Goal: Information Seeking & Learning: Understand process/instructions

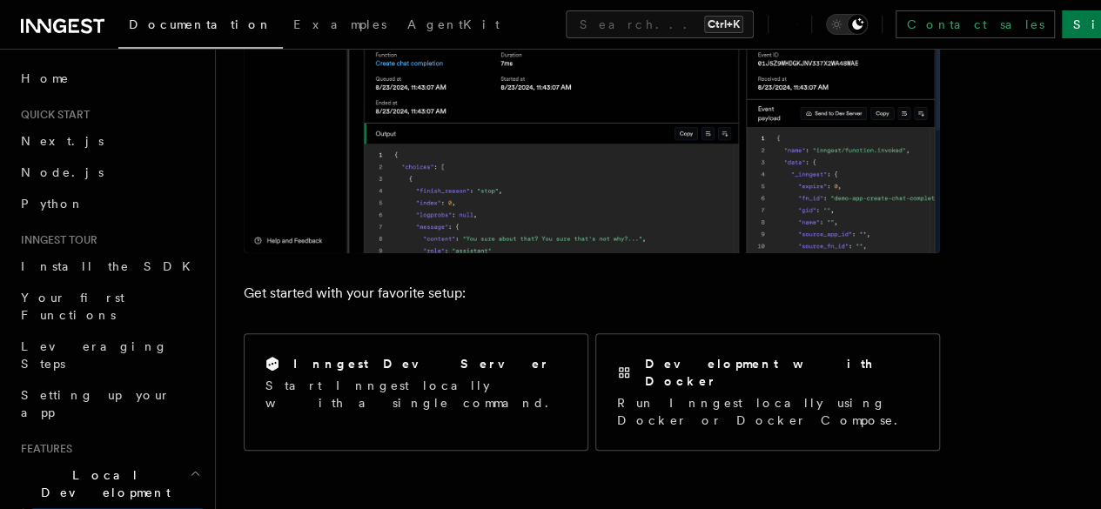
scroll to position [142, 0]
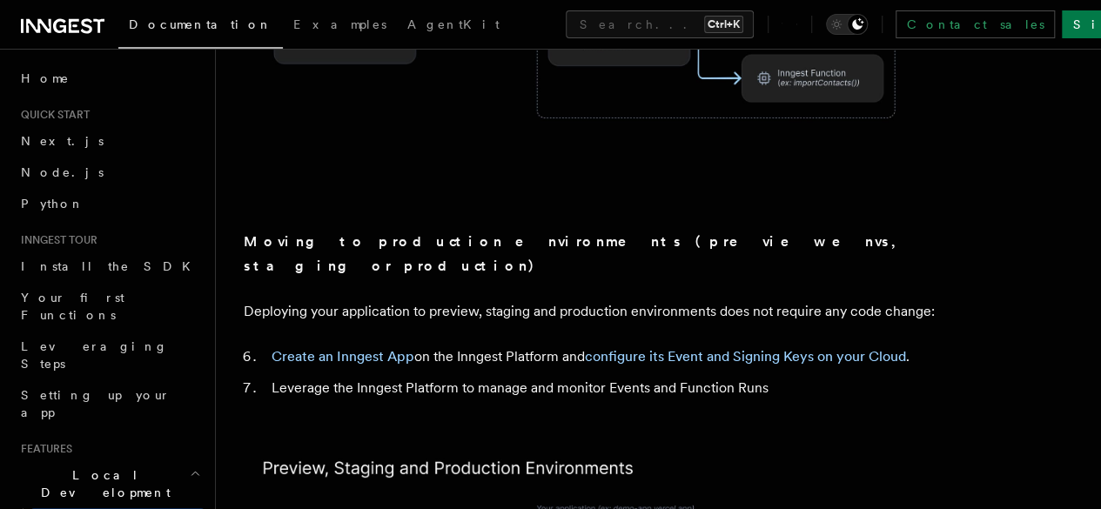
scroll to position [1501, 0]
click at [311, 346] on link "Create an Inngest App" at bounding box center [343, 354] width 143 height 17
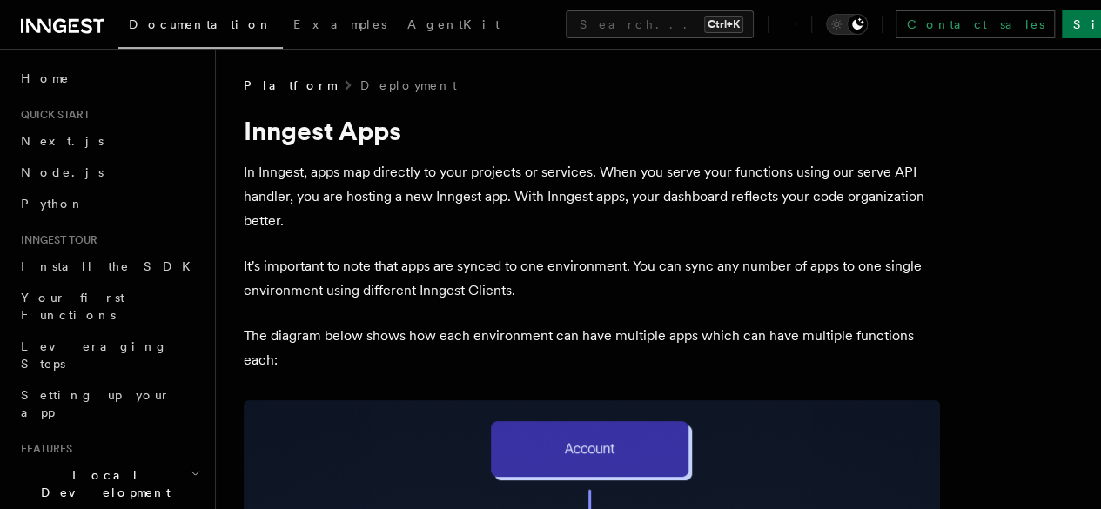
click at [719, 117] on h1 "Inngest Apps" at bounding box center [592, 130] width 696 height 31
click at [0, 0] on span "Apps in Inngest Dev Server" at bounding box center [0, 0] width 0 height 0
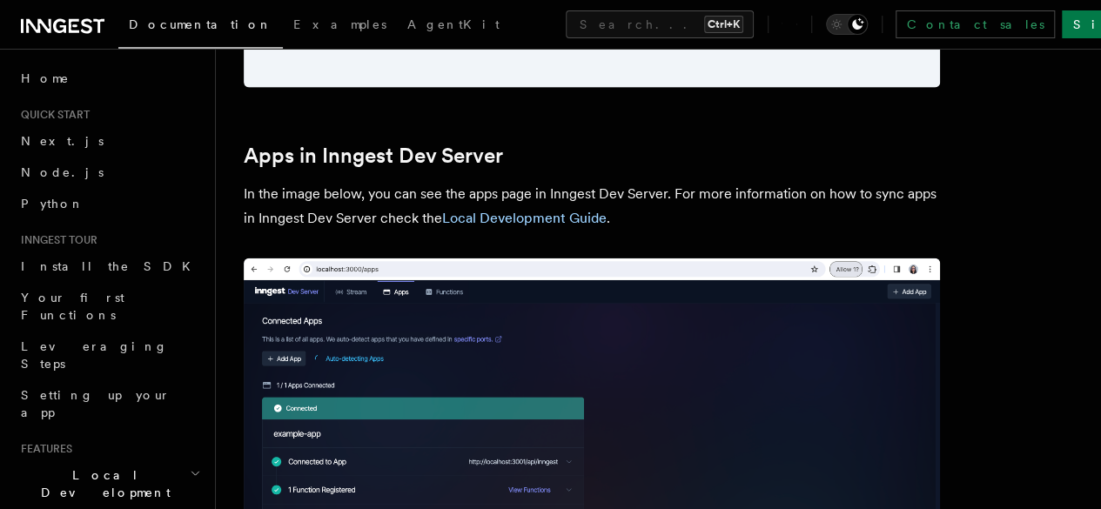
scroll to position [1965, 0]
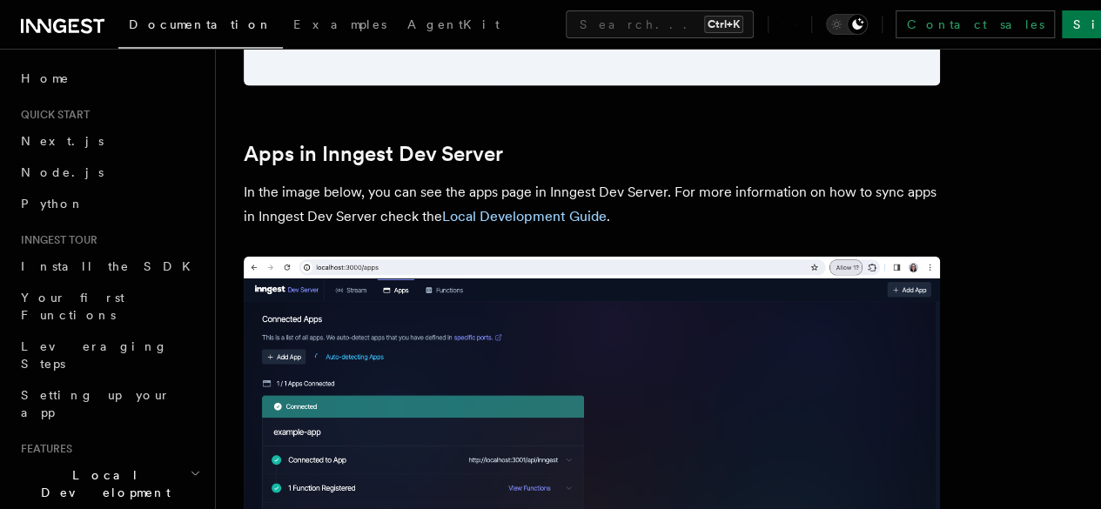
click at [744, 337] on img at bounding box center [592, 465] width 696 height 417
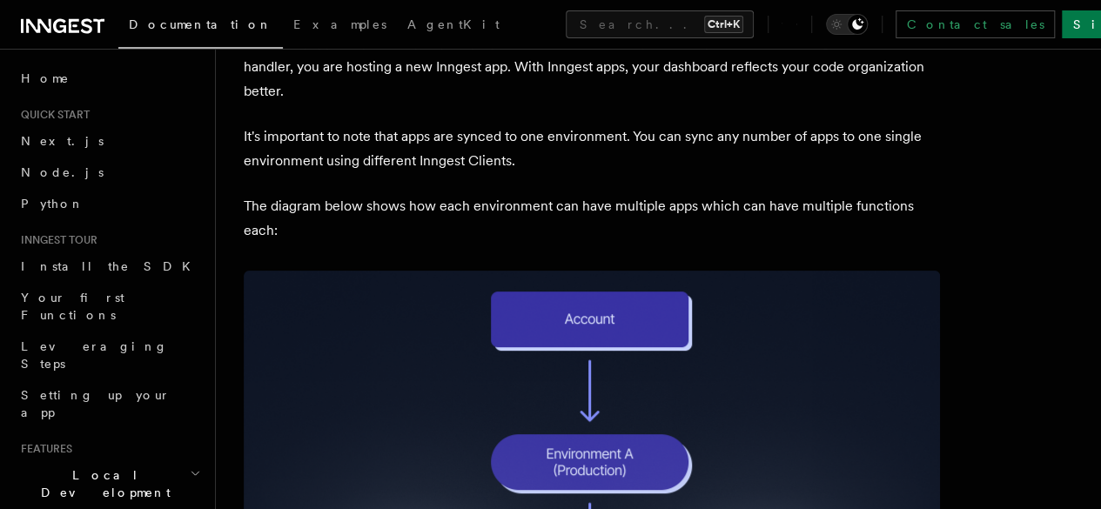
scroll to position [0, 0]
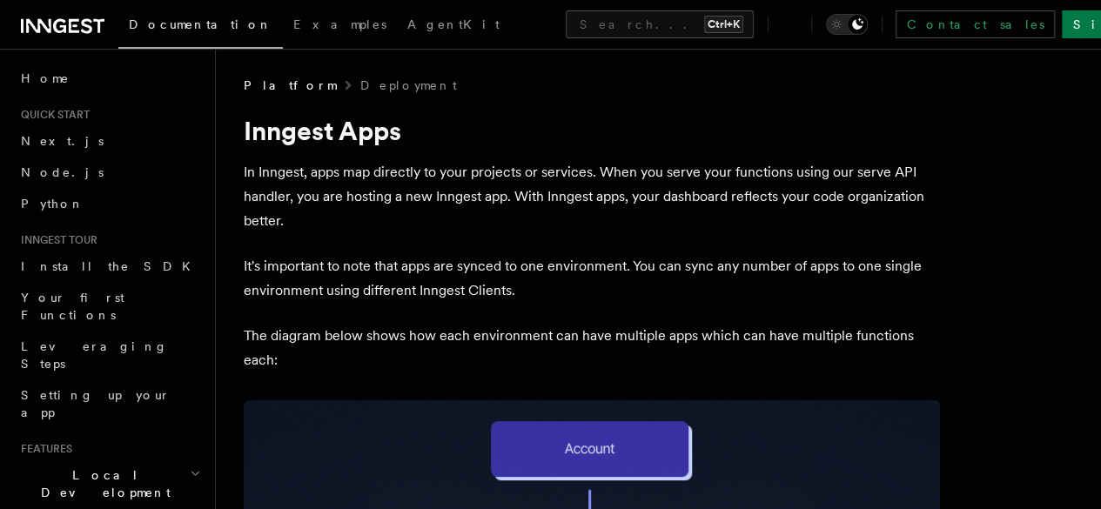
click at [46, 61] on header "Search... Documentation Examples AgentKit Home Quick start Next.js Node.js Pyth…" at bounding box center [108, 279] width 216 height 460
click at [35, 77] on span "Home" at bounding box center [45, 78] width 49 height 17
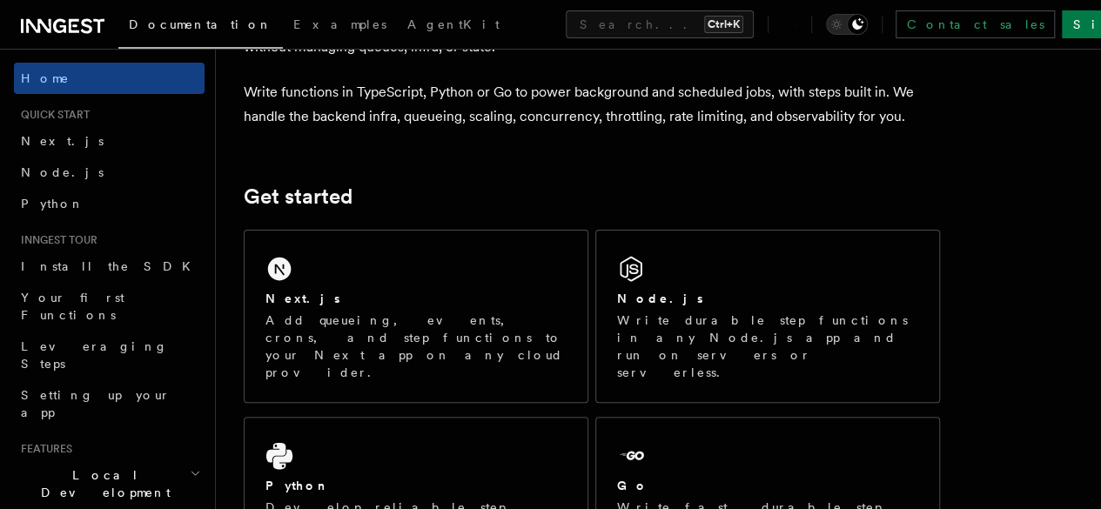
scroll to position [50, 0]
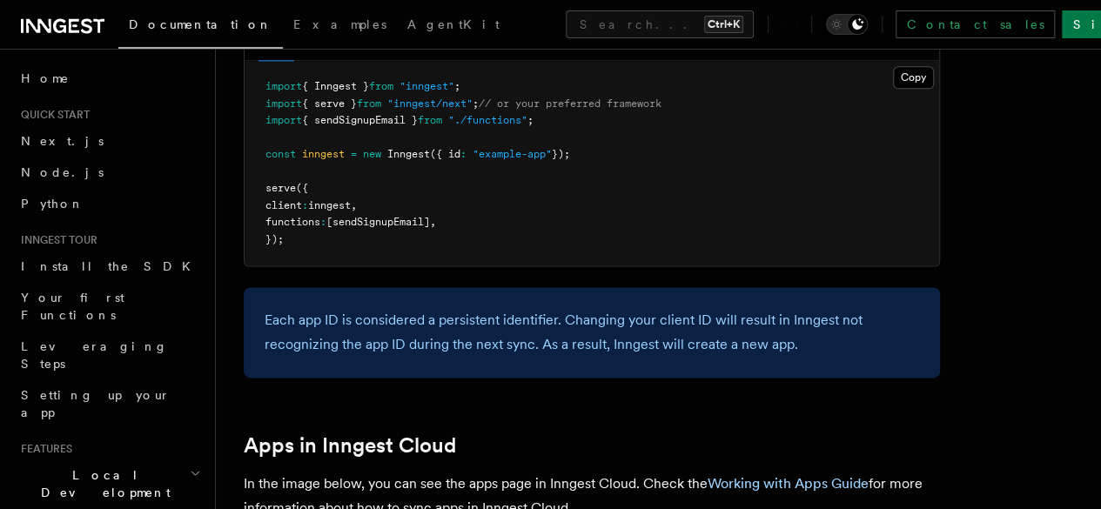
scroll to position [1130, 0]
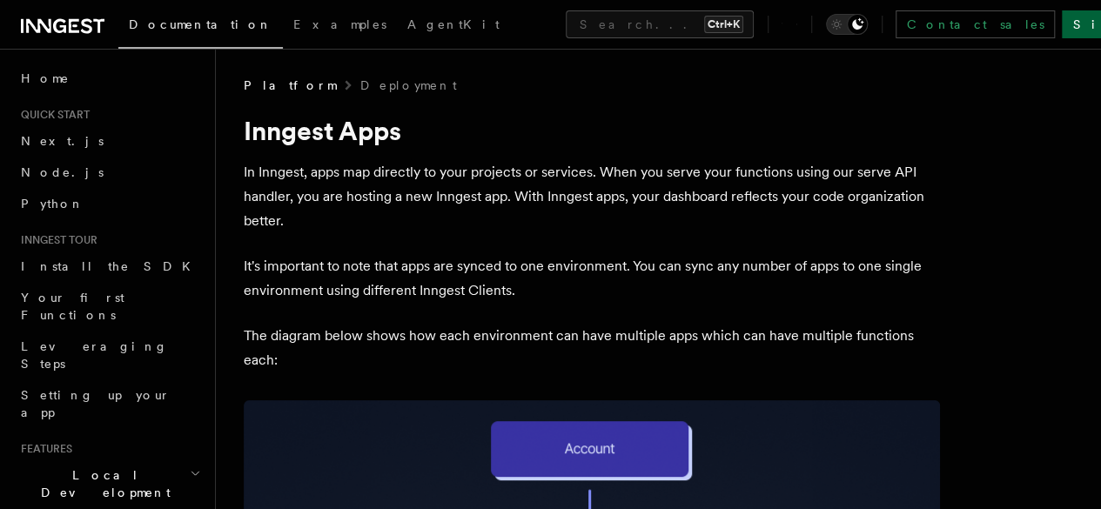
click at [1062, 22] on link "Sign Up" at bounding box center [1119, 24] width 115 height 28
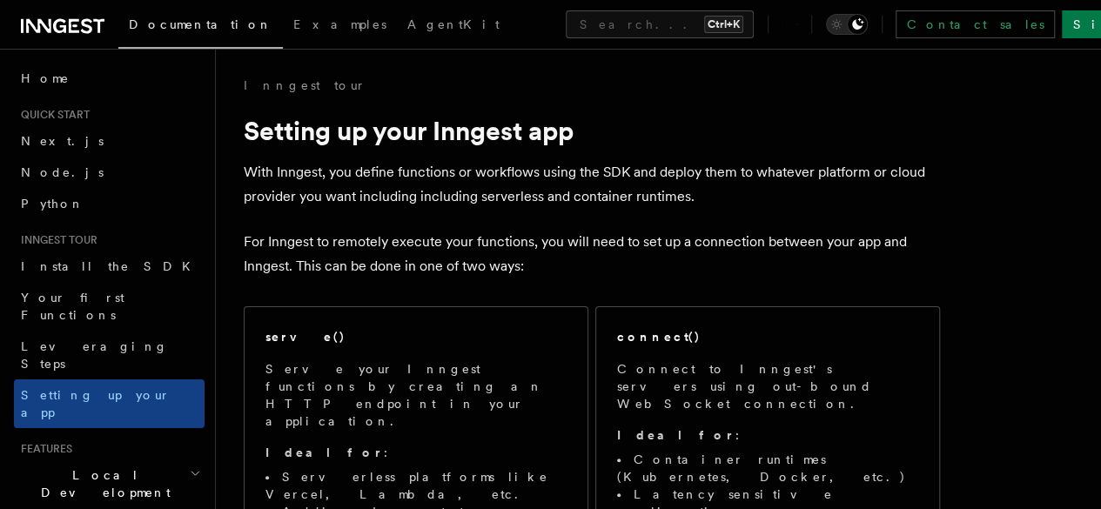
click at [78, 119] on span "Quick start" at bounding box center [52, 115] width 76 height 14
click at [956, 24] on link "Contact sales" at bounding box center [974, 24] width 159 height 28
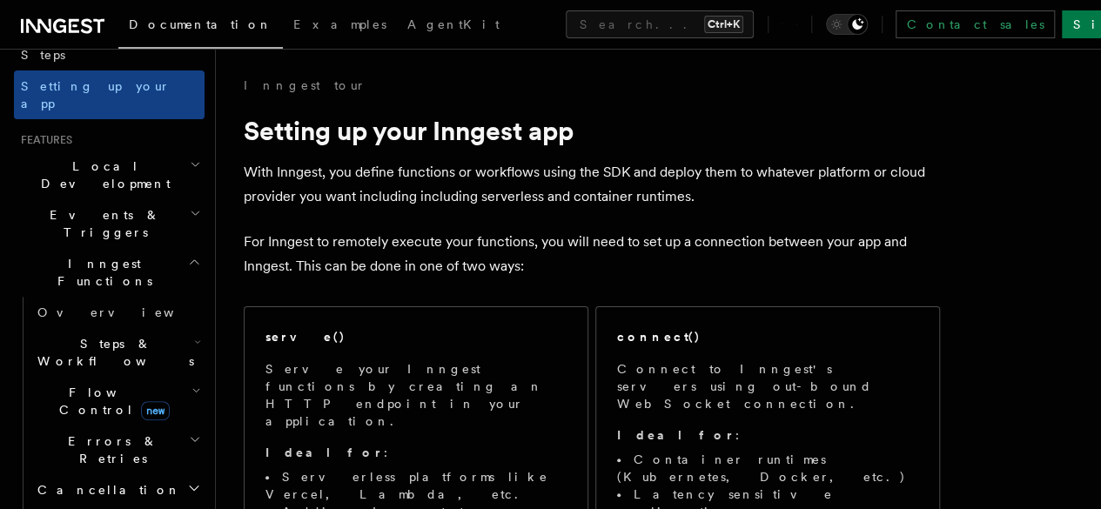
scroll to position [310, 0]
click at [190, 157] on icon "button" at bounding box center [195, 164] width 11 height 14
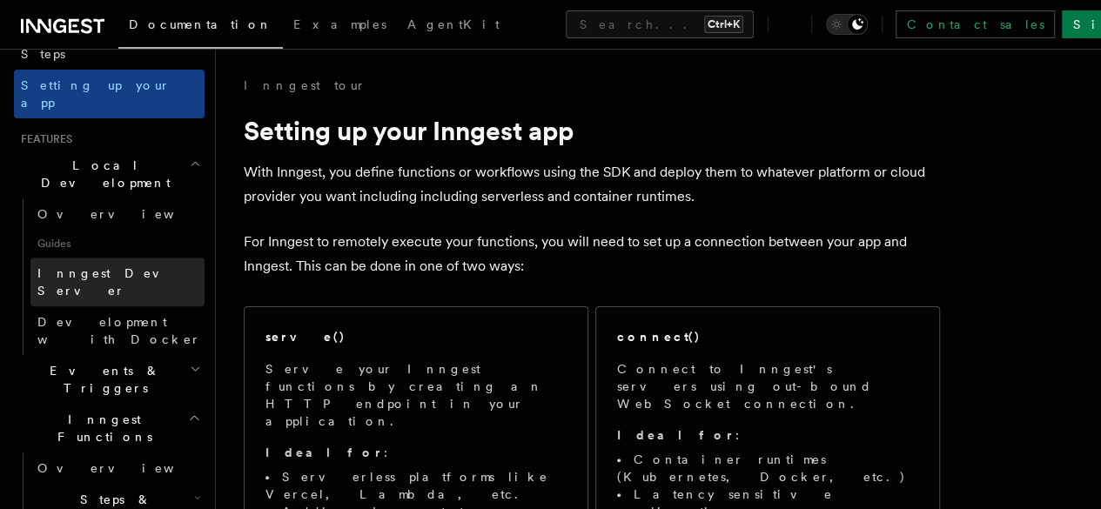
click at [114, 265] on span "Inngest Dev Server" at bounding box center [120, 282] width 167 height 35
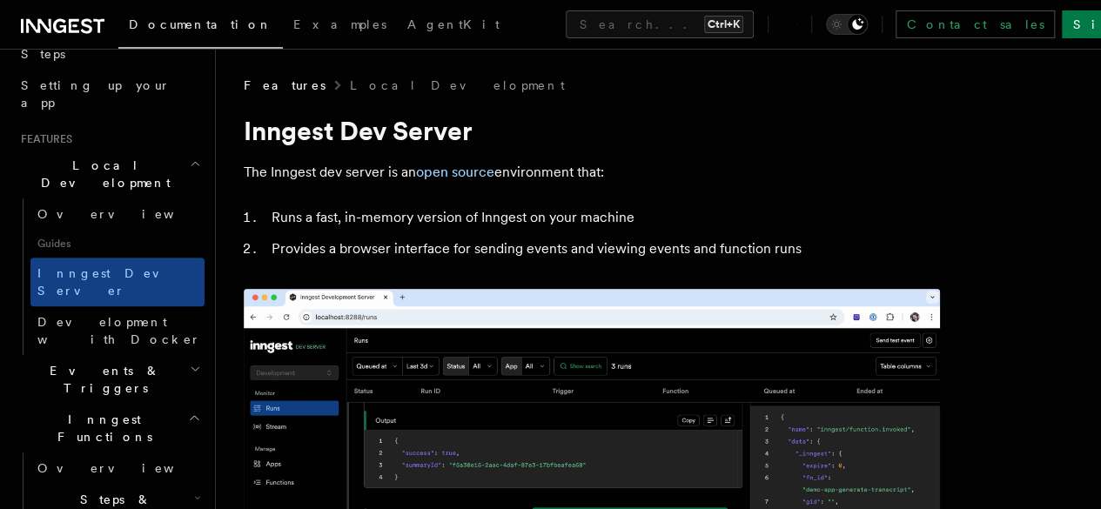
scroll to position [50, 0]
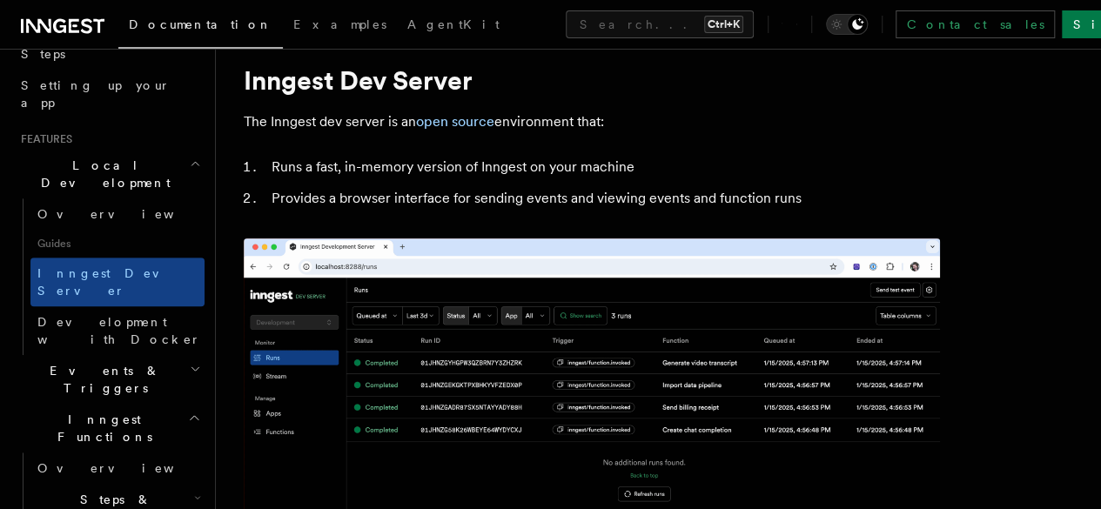
click at [0, 0] on span "Connecting apps to the Dev Server" at bounding box center [0, 0] width 0 height 0
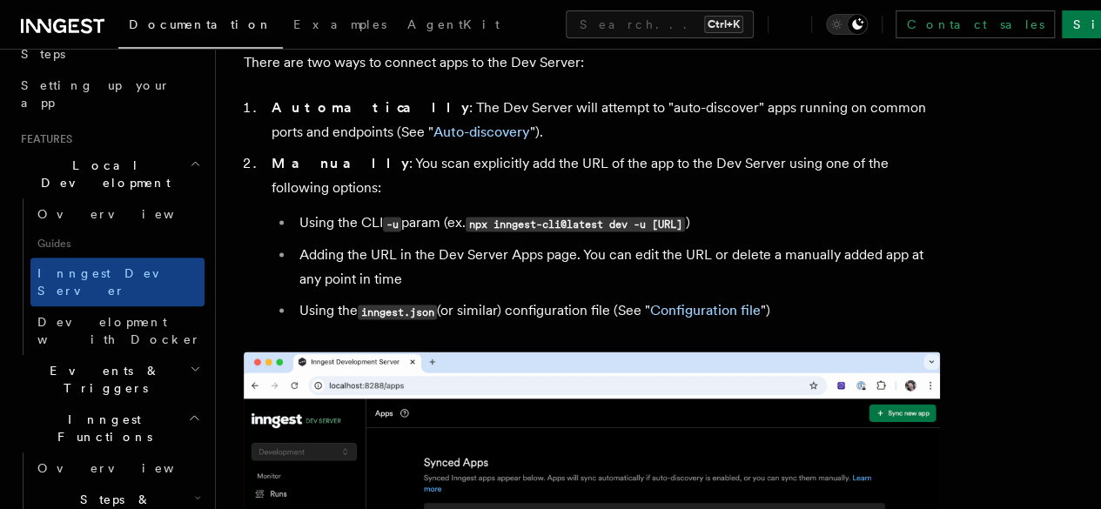
scroll to position [1096, 0]
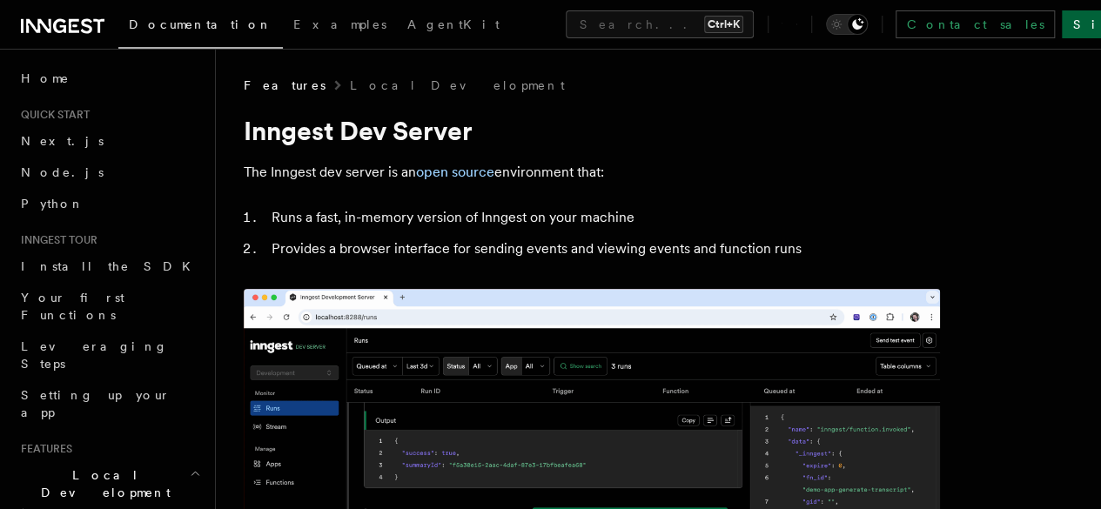
click at [1063, 27] on link "Sign Up" at bounding box center [1119, 24] width 115 height 28
